Goal: Find specific page/section: Find specific page/section

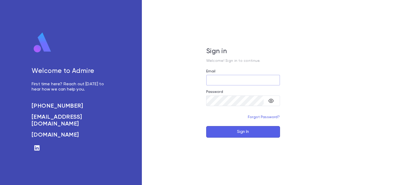
type input "**********"
click at [238, 133] on button "Sign In" at bounding box center [243, 132] width 74 height 12
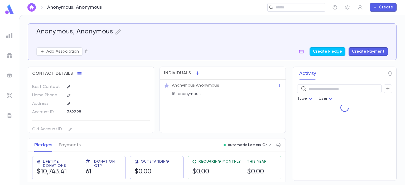
click at [9, 7] on img at bounding box center [9, 9] width 11 height 10
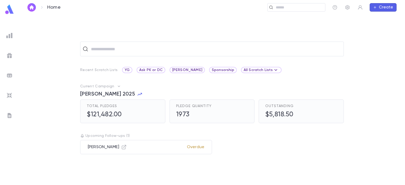
click at [8, 35] on img at bounding box center [9, 35] width 6 height 6
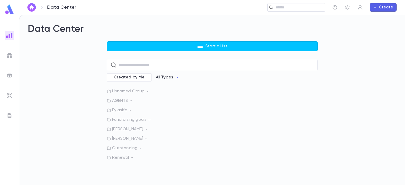
click at [7, 54] on img at bounding box center [9, 55] width 6 height 6
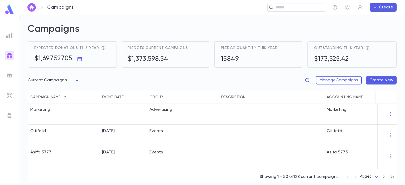
click at [79, 59] on icon "button" at bounding box center [79, 58] width 5 height 5
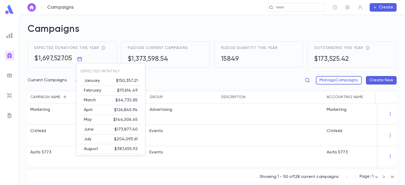
click at [162, 78] on div at bounding box center [202, 92] width 405 height 185
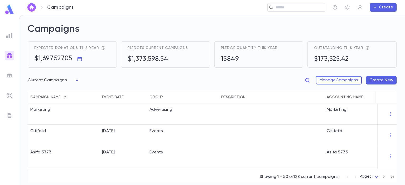
click at [103, 46] on icon "reflects total pledges + recurring donations expected throughout the year" at bounding box center [103, 48] width 4 height 4
click at [102, 45] on div "Expected donations this year $1,697,527.05" at bounding box center [72, 54] width 89 height 26
click at [102, 48] on icon "reflects total pledges + recurring donations expected throughout the year" at bounding box center [103, 47] width 3 height 3
